Goal: Transaction & Acquisition: Book appointment/travel/reservation

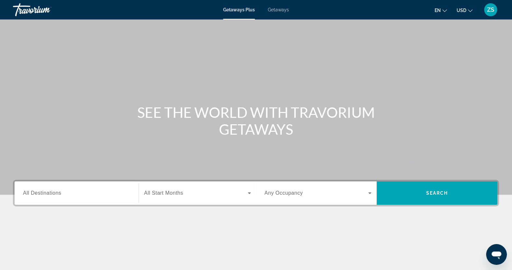
click at [277, 6] on div "Getaways Plus Getaways en English Español Français Italiano Português русский U…" at bounding box center [256, 9] width 512 height 17
click at [279, 9] on span "Getaways" at bounding box center [278, 9] width 21 height 5
click at [71, 190] on input "Destination All Destinations" at bounding box center [76, 193] width 107 height 8
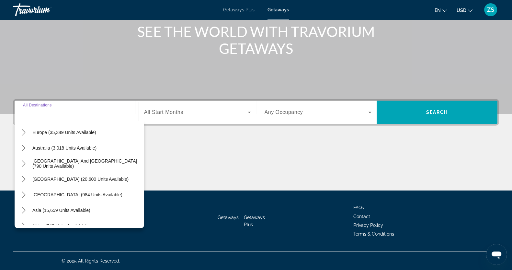
scroll to position [105, 0]
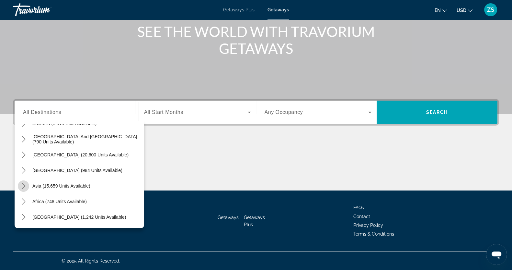
click at [23, 185] on icon "Toggle Asia (15,659 units available) submenu" at bounding box center [23, 185] width 6 height 6
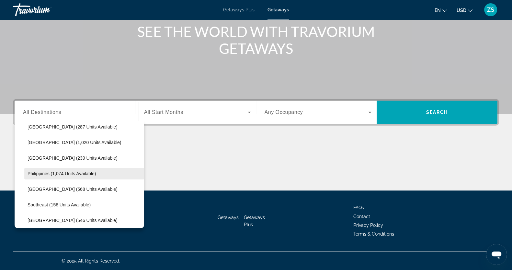
scroll to position [298, 0]
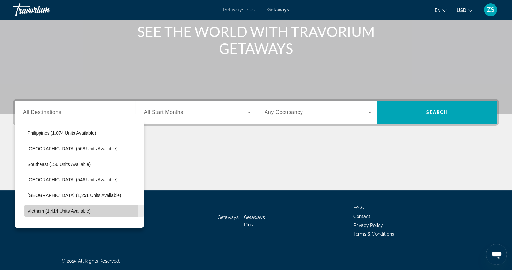
click at [37, 209] on span "Vietnam (1,414 units available)" at bounding box center [59, 210] width 63 height 5
type input "**********"
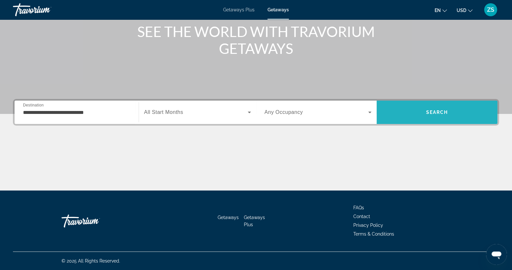
click at [433, 110] on span "Search" at bounding box center [437, 112] width 22 height 5
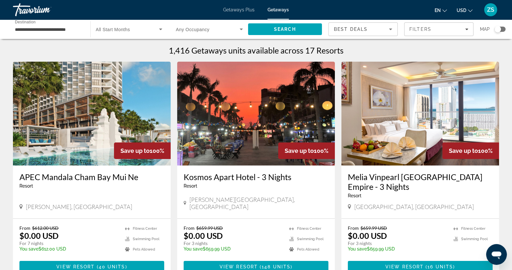
click at [85, 24] on div "**********" at bounding box center [48, 29] width 77 height 18
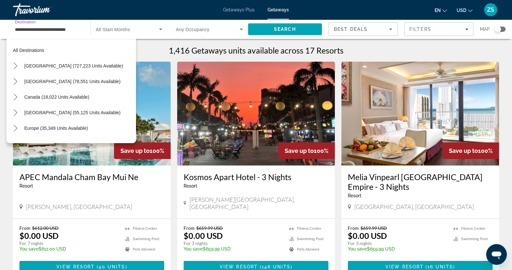
scroll to position [334, 0]
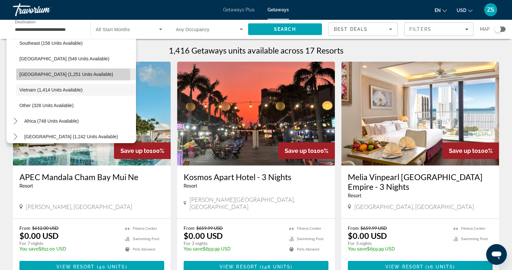
click at [44, 75] on span "Thailand (1,251 units available)" at bounding box center [66, 74] width 94 height 5
type input "**********"
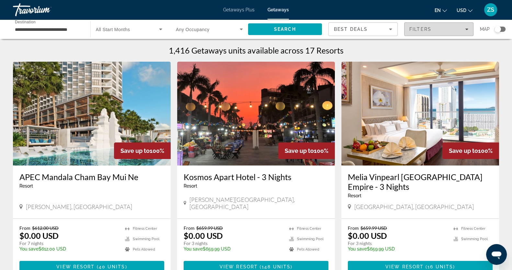
click at [469, 28] on span "Filters" at bounding box center [439, 29] width 69 height 16
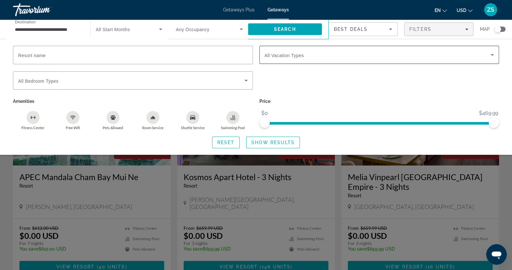
click at [496, 54] on icon "Search widget" at bounding box center [493, 55] width 8 height 8
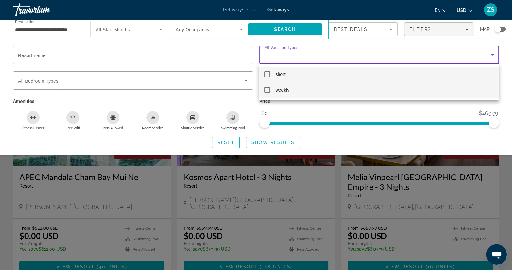
click at [269, 90] on mat-pseudo-checkbox at bounding box center [267, 90] width 6 height 6
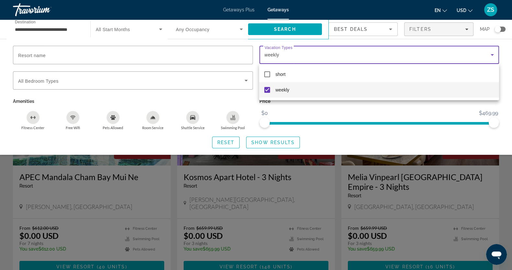
click at [263, 141] on div at bounding box center [256, 135] width 512 height 270
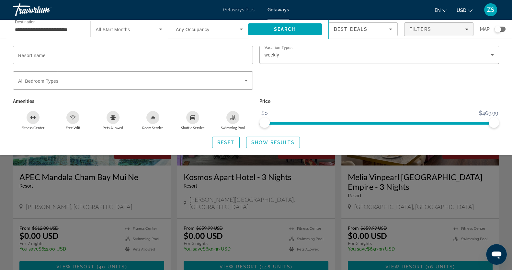
drag, startPoint x: 264, startPoint y: 146, endPoint x: 269, endPoint y: 145, distance: 5.0
click at [265, 145] on span "Search widget" at bounding box center [273, 142] width 53 height 16
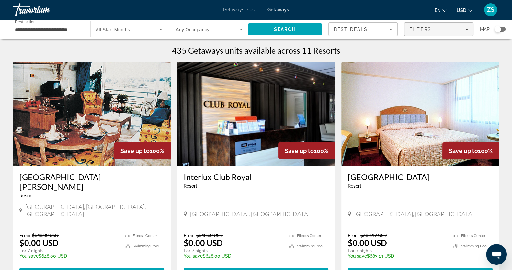
click at [466, 29] on icon "Filters" at bounding box center [466, 30] width 3 height 2
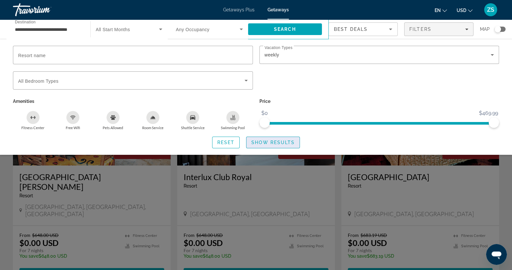
click at [269, 143] on span "Show Results" at bounding box center [272, 142] width 43 height 5
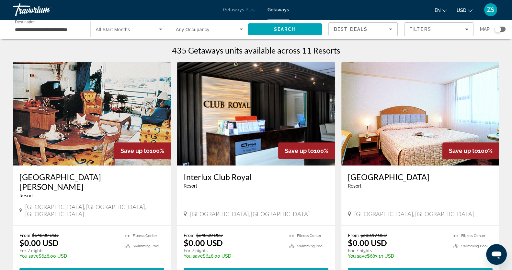
scroll to position [40, 0]
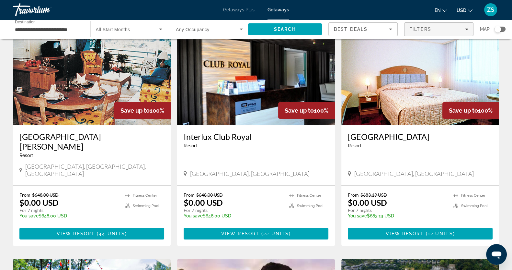
click at [467, 29] on icon "Filters" at bounding box center [466, 30] width 3 height 2
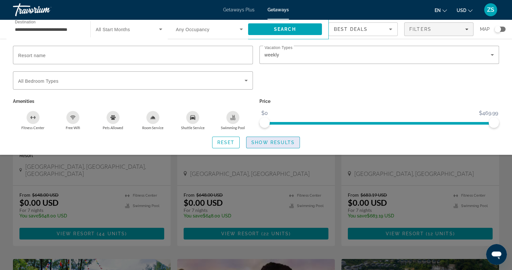
click at [272, 140] on span "Show Results" at bounding box center [272, 142] width 43 height 5
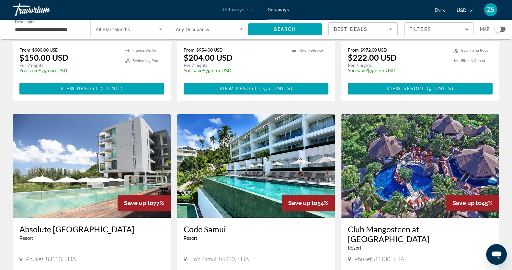
scroll to position [393, 0]
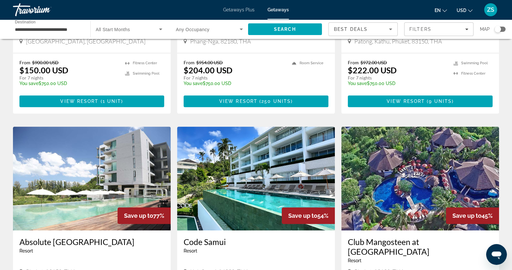
click at [435, 174] on img "Main content" at bounding box center [421, 178] width 158 height 104
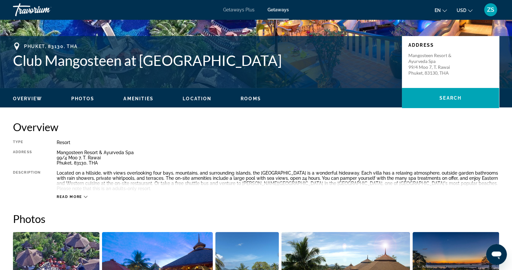
scroll to position [122, 0]
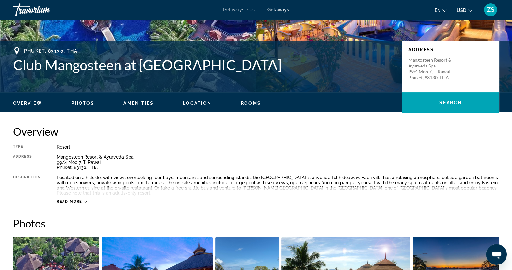
drag, startPoint x: 11, startPoint y: 62, endPoint x: 369, endPoint y: 70, distance: 358.8
click at [369, 70] on div "Phuket, 83130, THA Club Mangosteen at Mangosteen Resort & Ayurveda Spa Address …" at bounding box center [256, 66] width 512 height 39
copy h1 "Club Mangosteen at [GEOGRAPHIC_DATA]"
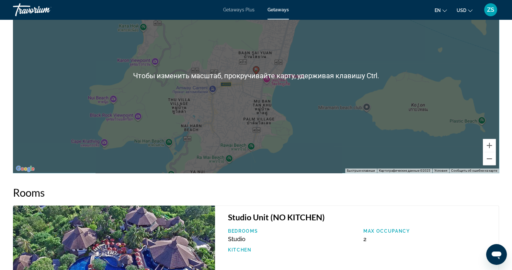
scroll to position [810, 0]
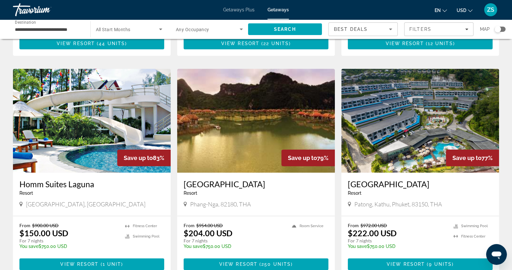
scroll to position [243, 0]
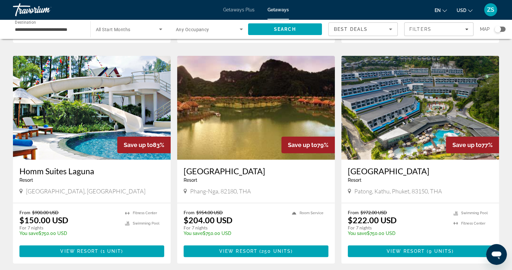
click at [80, 96] on img "Main content" at bounding box center [92, 108] width 158 height 104
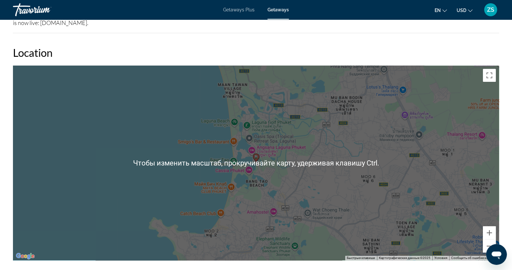
scroll to position [653, 0]
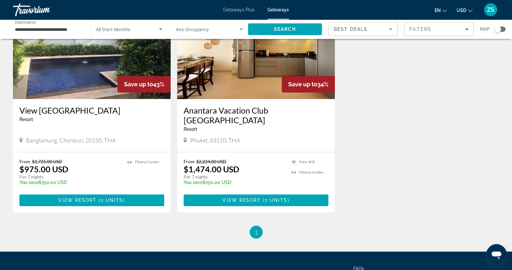
scroll to position [757, 0]
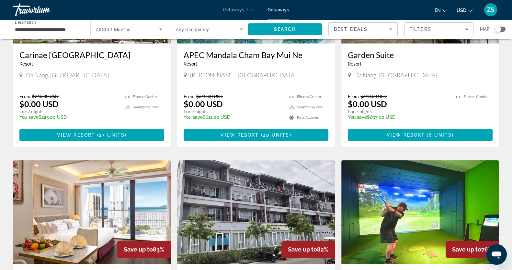
scroll to position [122, 0]
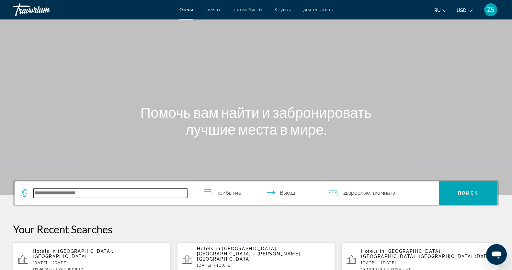
click at [68, 192] on input "Search hotel destination" at bounding box center [111, 193] width 154 height 10
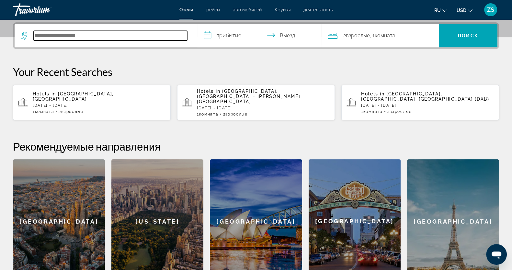
scroll to position [158, 0]
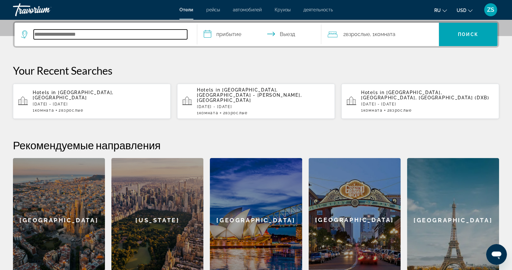
click at [57, 34] on input "Search hotel destination" at bounding box center [111, 34] width 154 height 10
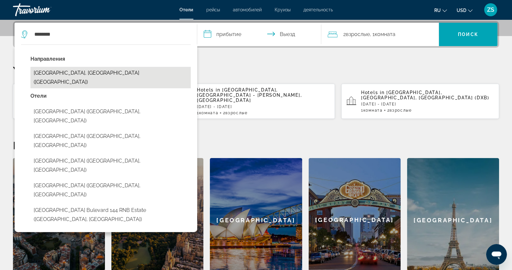
click at [66, 75] on button "Tashkent, Uzbekistan (TAS)" at bounding box center [110, 77] width 160 height 21
type input "**********"
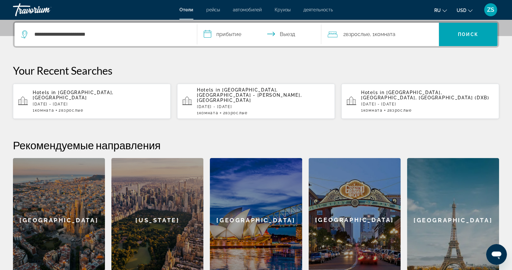
click at [207, 35] on input "**********" at bounding box center [260, 35] width 127 height 25
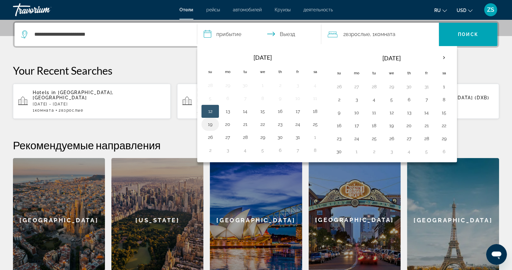
click at [211, 126] on button "19" at bounding box center [210, 124] width 10 height 9
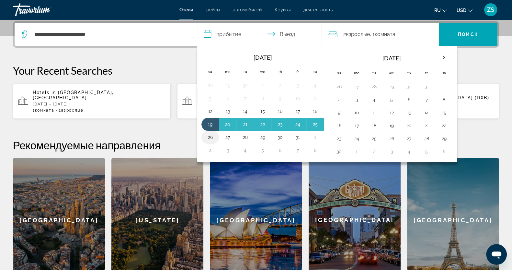
click at [211, 136] on button "26" at bounding box center [210, 137] width 10 height 9
type input "**********"
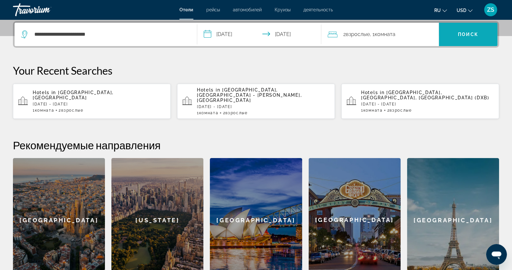
click at [465, 30] on span "Search" at bounding box center [468, 35] width 59 height 16
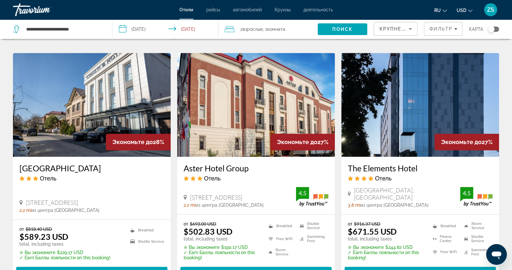
scroll to position [787, 0]
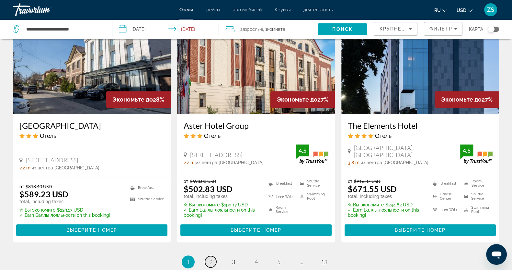
click at [211, 258] on span "2" at bounding box center [210, 261] width 3 height 7
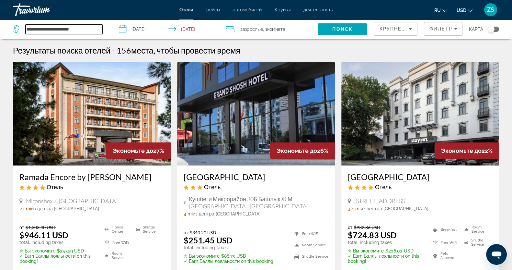
click at [98, 30] on input "**********" at bounding box center [64, 29] width 77 height 10
type input "*"
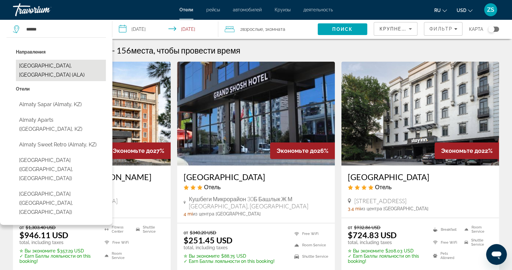
click at [78, 65] on button "Almaty, Kazakhstan (ALA)" at bounding box center [61, 70] width 90 height 21
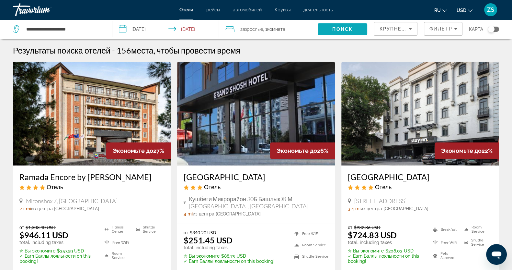
click at [340, 27] on span "Поиск" at bounding box center [342, 29] width 20 height 5
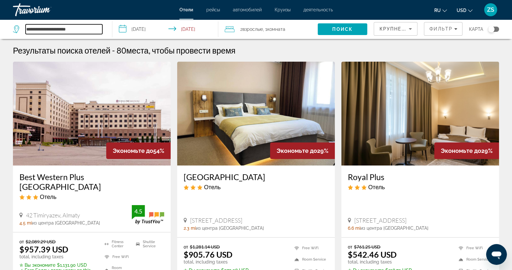
click at [85, 28] on input "**********" at bounding box center [64, 29] width 77 height 10
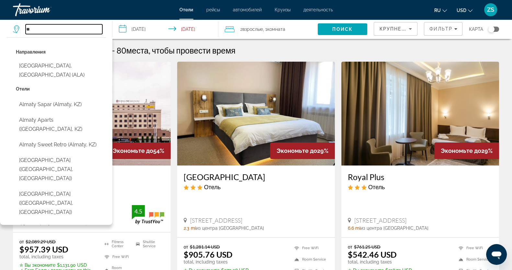
type input "*"
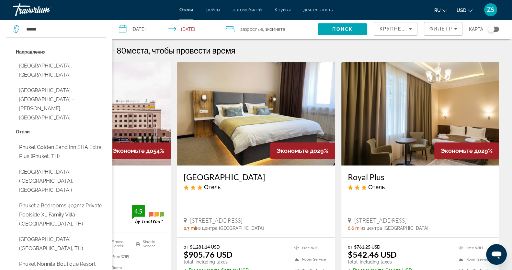
click at [66, 65] on button "Phuket Island, Thailand" at bounding box center [61, 70] width 90 height 21
type input "**********"
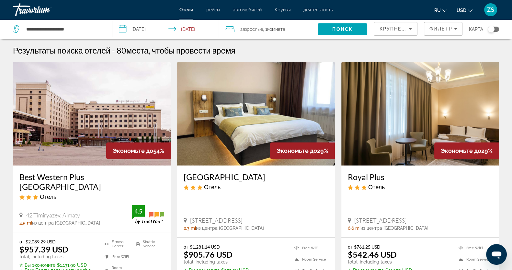
click at [122, 28] on input "**********" at bounding box center [166, 29] width 109 height 21
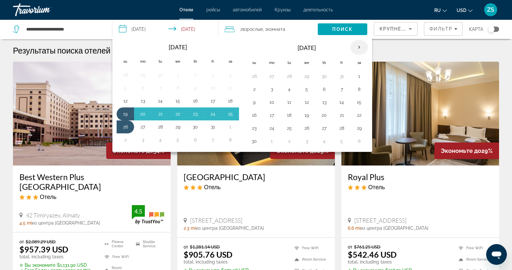
click at [357, 49] on th "Next month" at bounding box center [359, 47] width 17 height 14
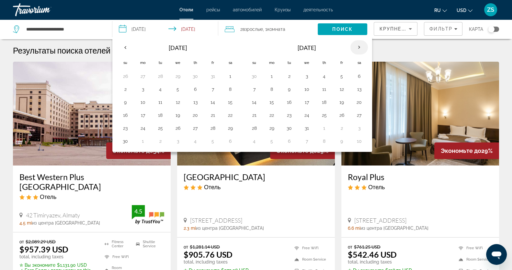
click at [357, 49] on th "Next month" at bounding box center [359, 47] width 17 height 14
click at [340, 76] on button "2" at bounding box center [342, 76] width 10 height 9
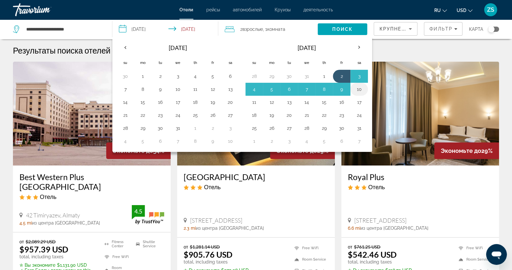
click at [358, 89] on button "10" at bounding box center [359, 89] width 10 height 9
type input "**********"
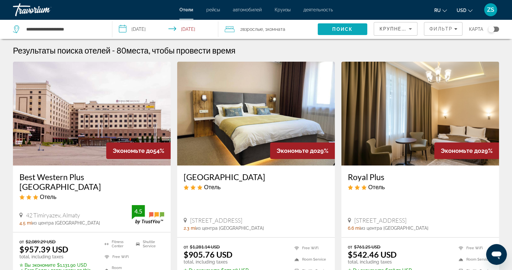
click at [341, 27] on span "Поиск" at bounding box center [342, 29] width 20 height 5
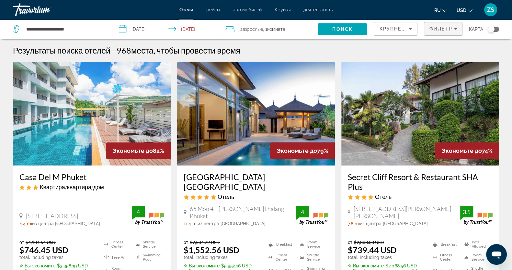
click at [455, 29] on icon "Filters" at bounding box center [455, 29] width 3 height 2
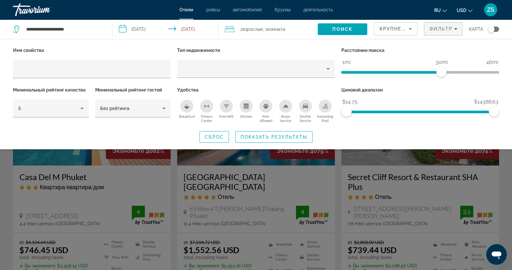
click at [355, 157] on div "Search widget" at bounding box center [256, 183] width 512 height 172
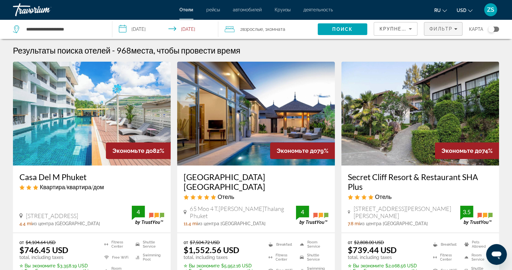
click at [456, 28] on icon "Filters" at bounding box center [455, 28] width 3 height 3
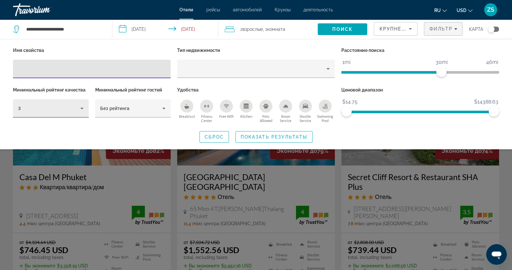
click at [84, 108] on icon "Hotel Filters" at bounding box center [82, 108] width 8 height 8
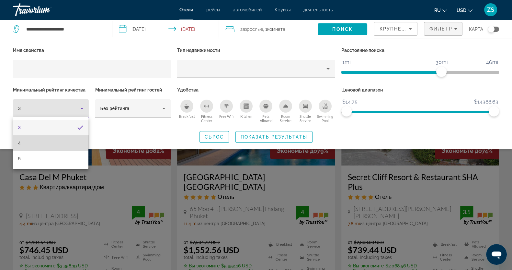
click at [45, 142] on mat-option "4" at bounding box center [51, 143] width 76 height 16
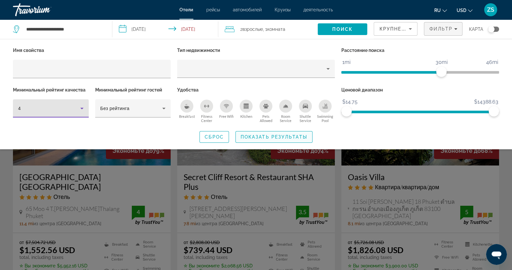
click at [283, 133] on span "Search widget" at bounding box center [274, 137] width 76 height 16
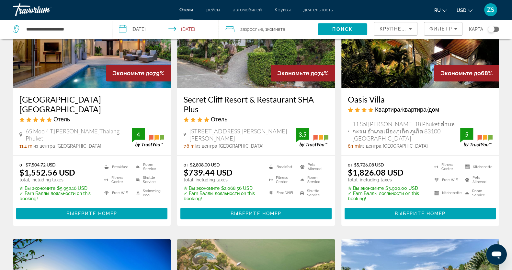
scroll to position [81, 0]
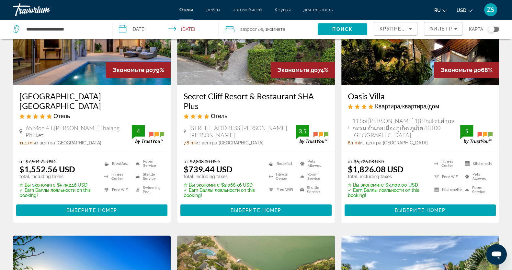
click at [400, 57] on img "Main content" at bounding box center [421, 33] width 158 height 104
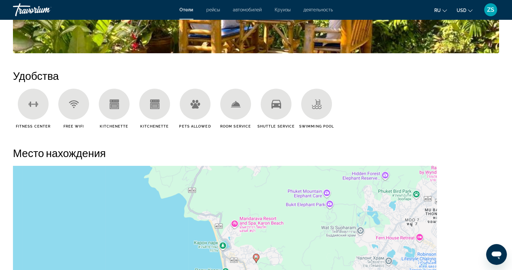
scroll to position [607, 0]
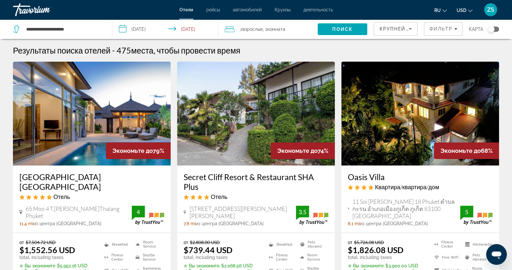
click at [90, 120] on img "Main content" at bounding box center [92, 114] width 158 height 104
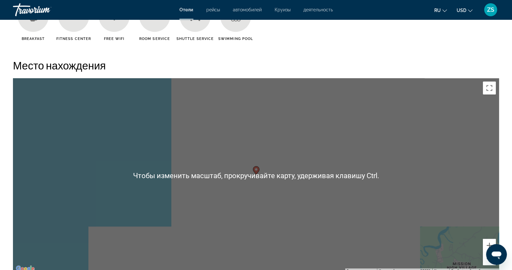
scroll to position [567, 0]
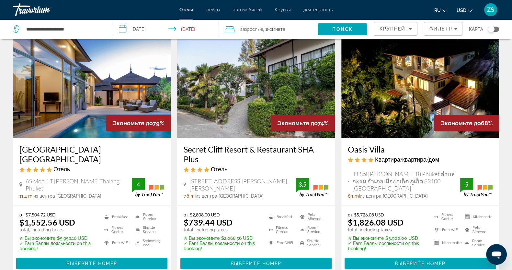
scroll to position [40, 0]
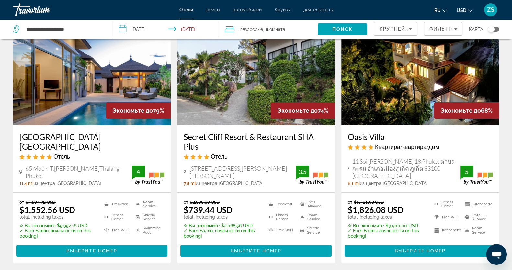
click at [101, 85] on img "Main content" at bounding box center [92, 73] width 158 height 104
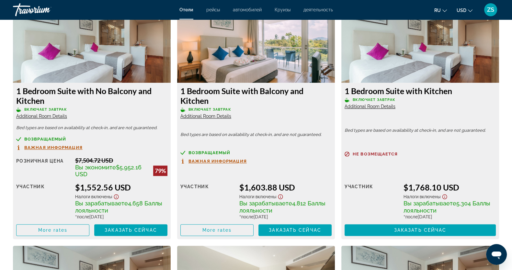
scroll to position [932, 0]
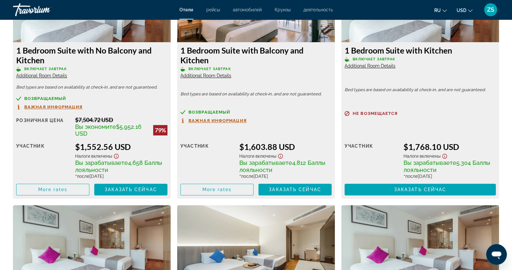
click at [45, 109] on span "Важная информация" at bounding box center [53, 107] width 58 height 4
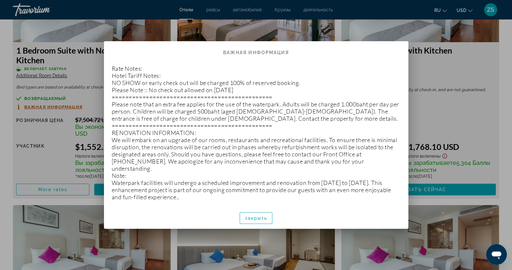
drag, startPoint x: 108, startPoint y: 76, endPoint x: 335, endPoint y: 202, distance: 259.0
click at [335, 202] on div "Rate Notes: Hotel Tariff Notes: NO SHOW or early check out will be charged 100%…" at bounding box center [256, 132] width 305 height 148
copy p "Hotel Tariff Notes: NO SHOW or early check out will be charged 100% of reserved…"
click at [463, 64] on div at bounding box center [256, 135] width 512 height 270
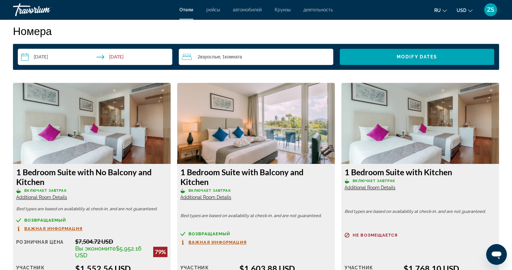
scroll to position [851, 0]
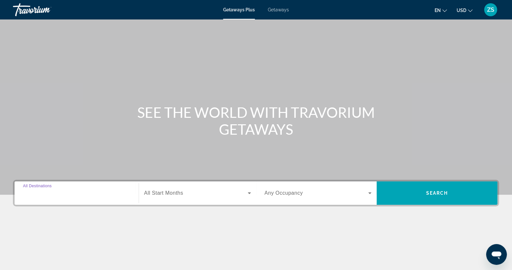
click at [70, 195] on input "Destination All Destinations" at bounding box center [76, 193] width 107 height 8
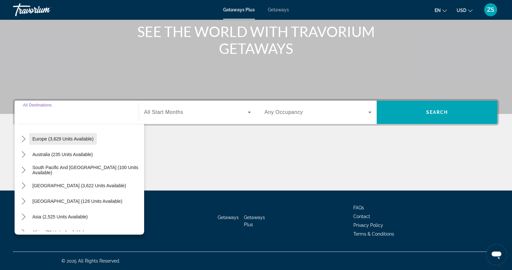
scroll to position [105, 0]
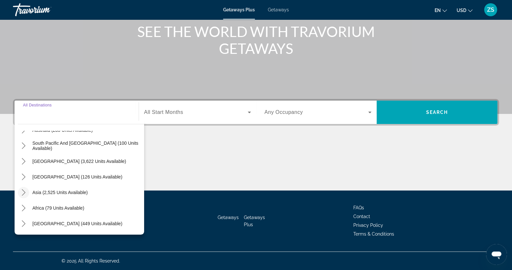
click at [25, 193] on icon "Toggle Asia (2,525 units available) submenu" at bounding box center [23, 192] width 6 height 6
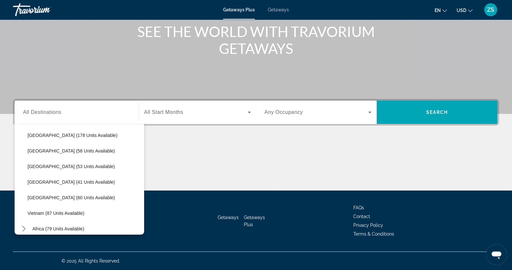
scroll to position [261, 0]
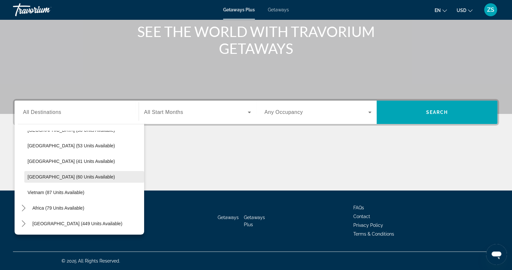
click at [45, 174] on span "Thailand (60 units available)" at bounding box center [71, 176] width 87 height 5
type input "**********"
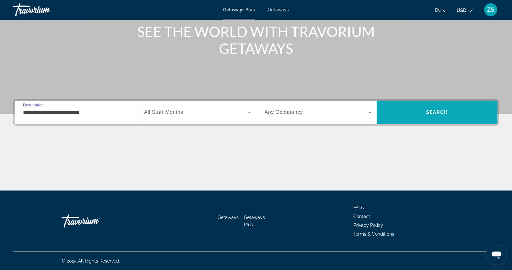
click at [439, 108] on span "Search" at bounding box center [437, 112] width 121 height 16
